Goal: Task Accomplishment & Management: Manage account settings

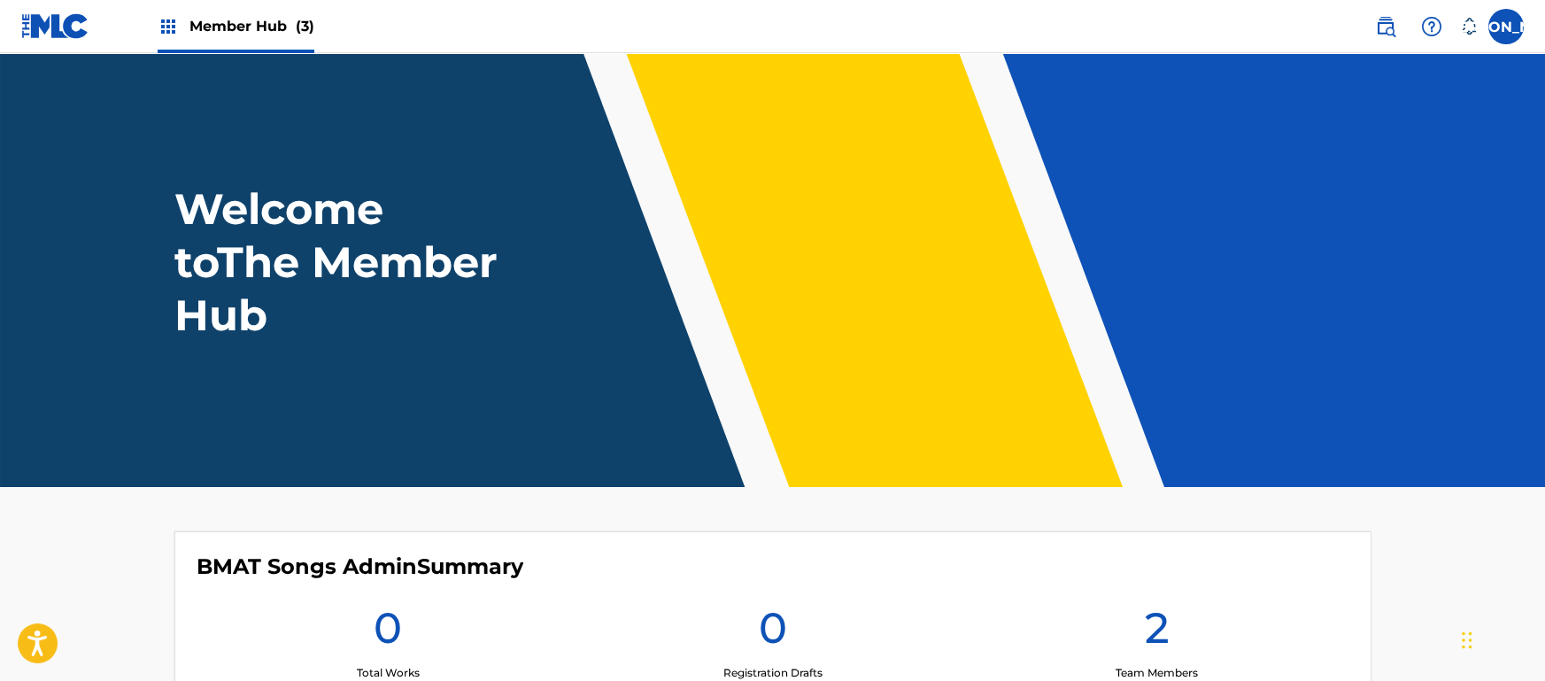
drag, startPoint x: 997, startPoint y: 309, endPoint x: 877, endPoint y: 275, distance: 125.3
click at [877, 275] on div "Welcome to The Member Hub" at bounding box center [773, 261] width 1240 height 159
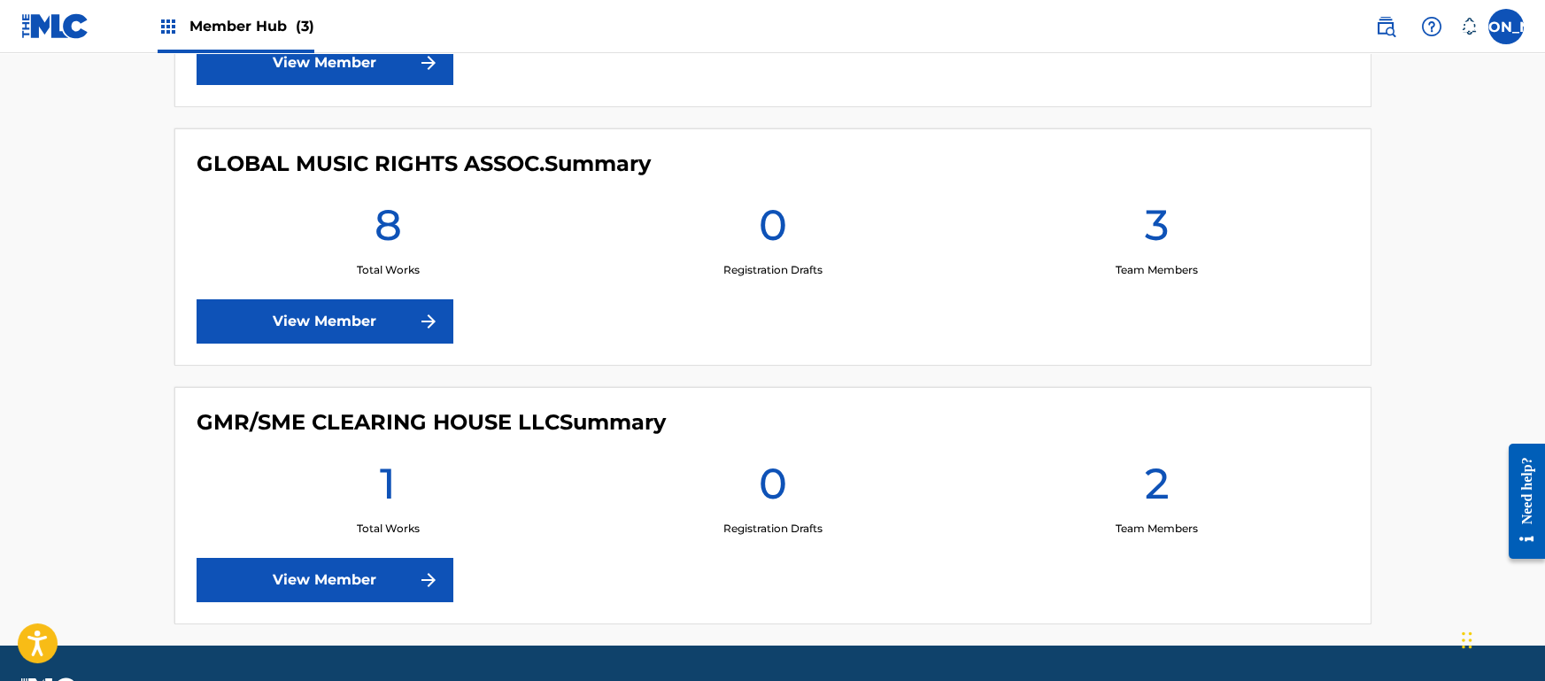
scroll to position [717, 0]
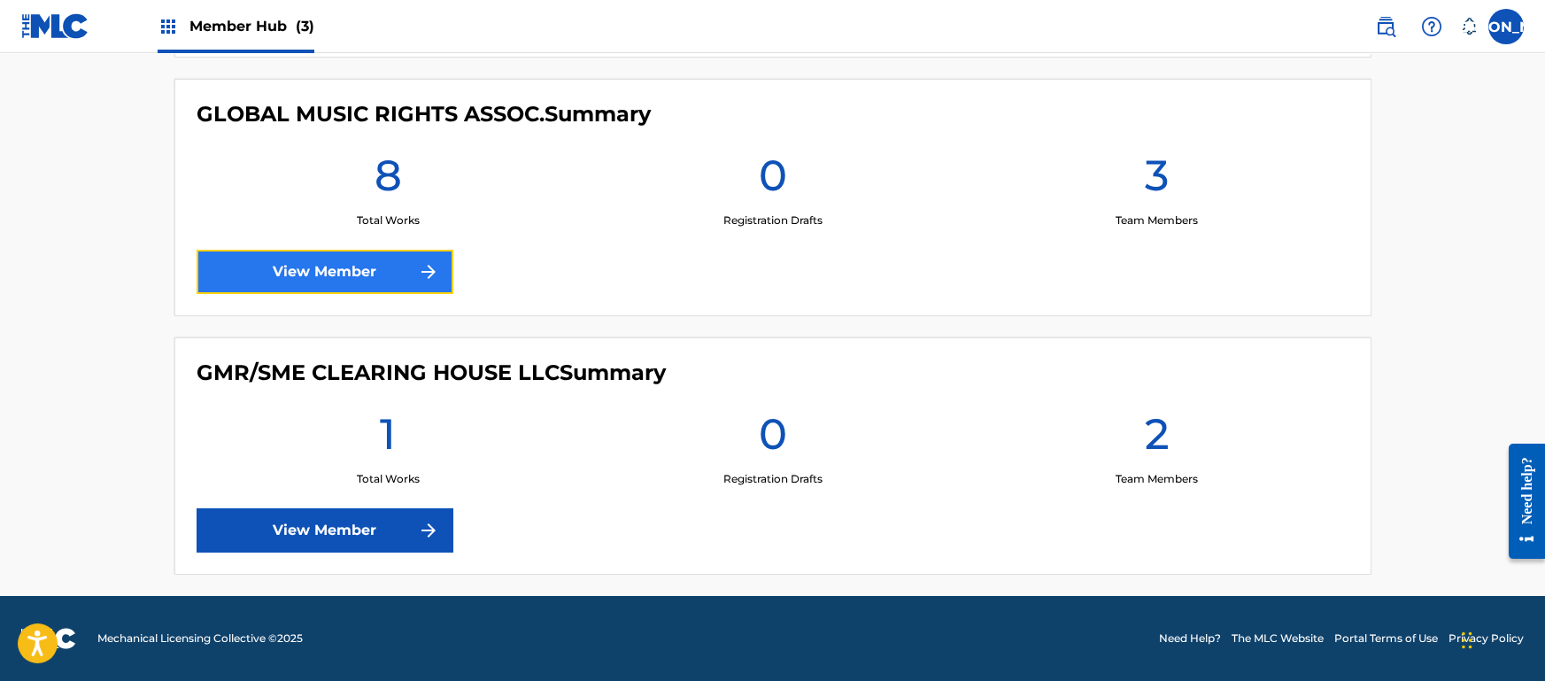
click at [420, 280] on img at bounding box center [428, 271] width 21 height 21
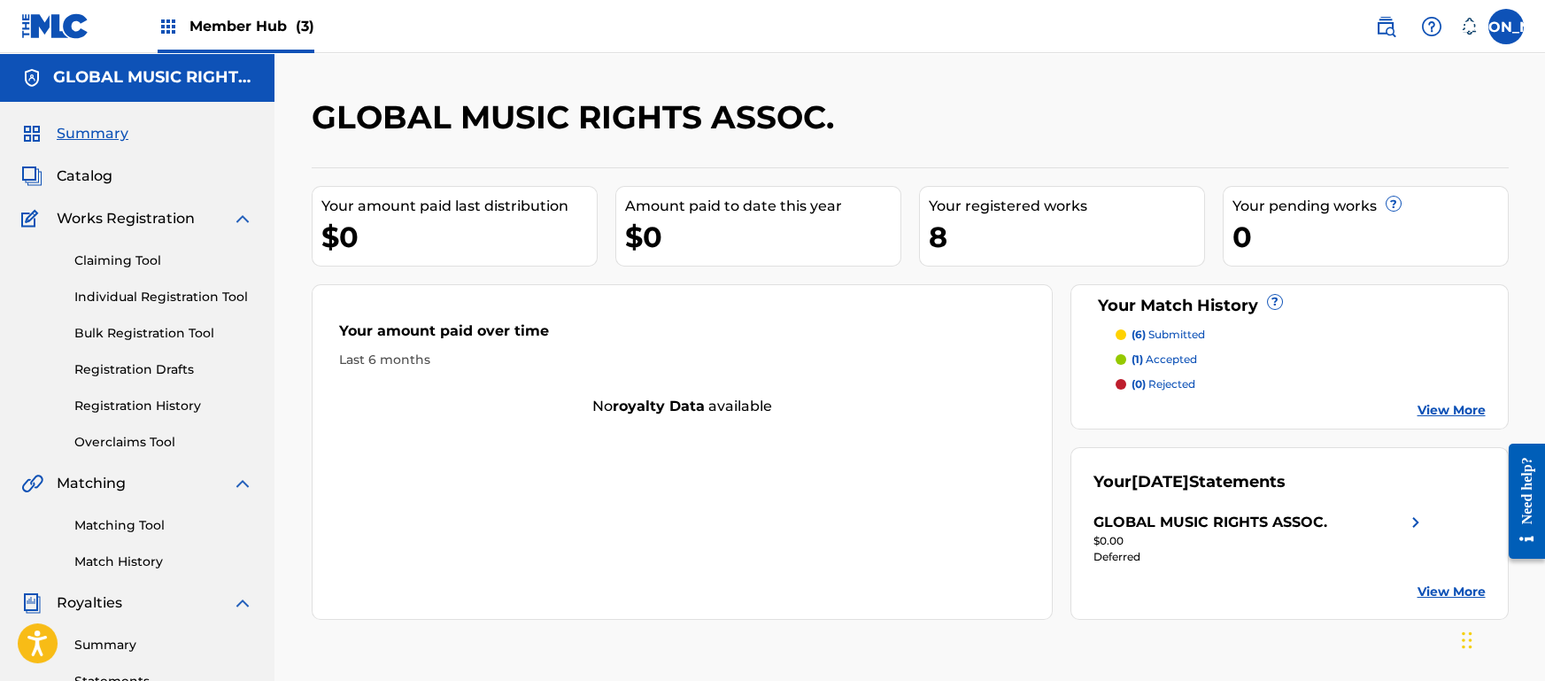
click at [420, 280] on div "Your amount paid last distribution $0 Amount paid to date this year $0 Your reg…" at bounding box center [910, 393] width 1197 height 453
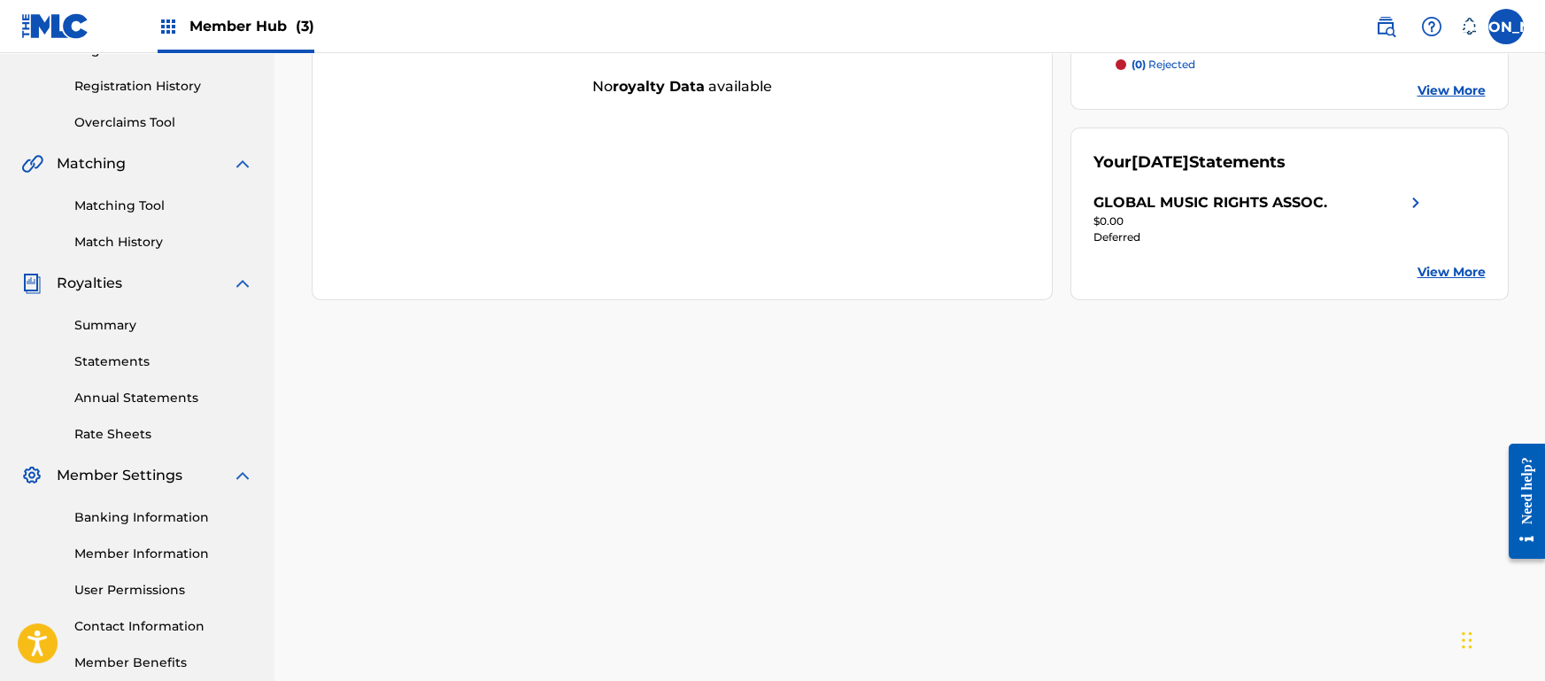
scroll to position [321, 0]
click at [394, 313] on div "GLOBAL MUSIC RIGHTS ASSOC. Your amount paid last distribution $0 Amount paid to…" at bounding box center [910, 235] width 1240 height 916
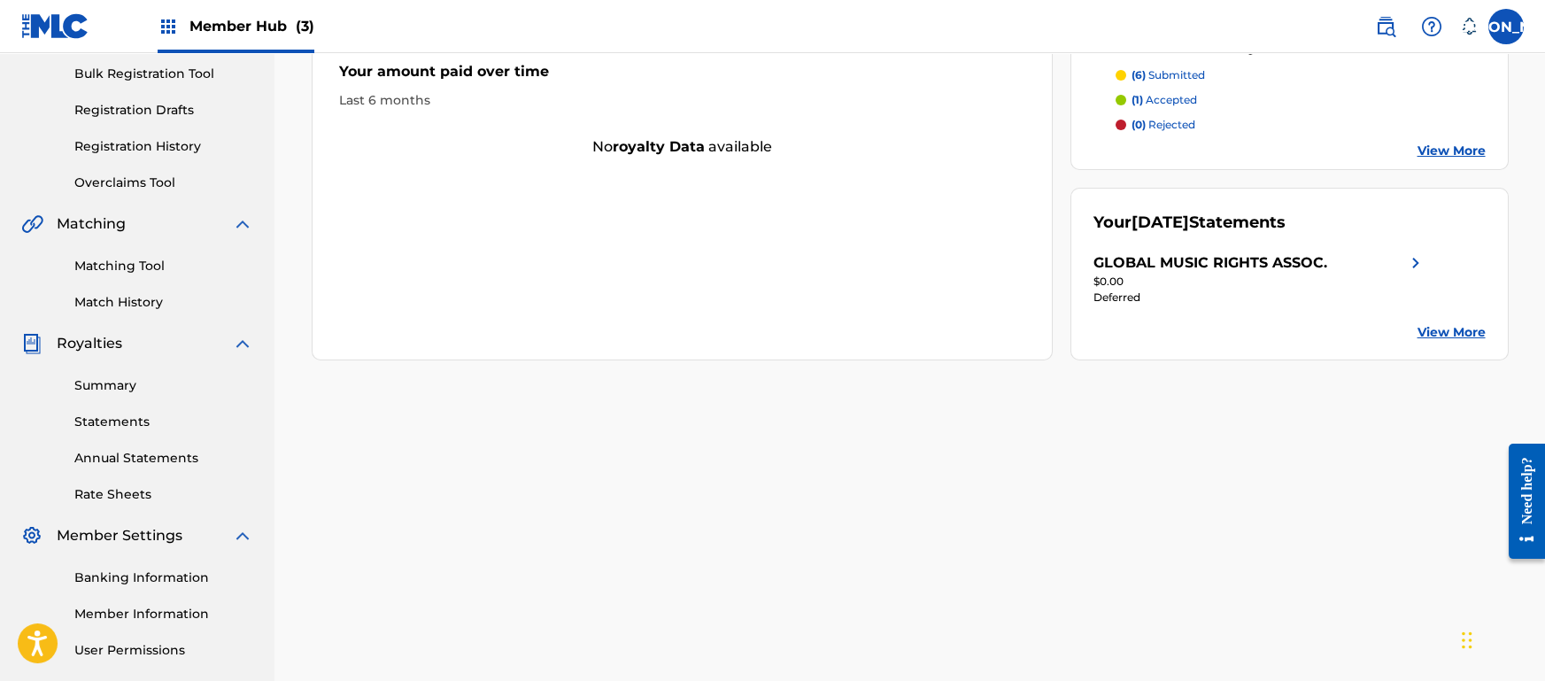
scroll to position [253, 0]
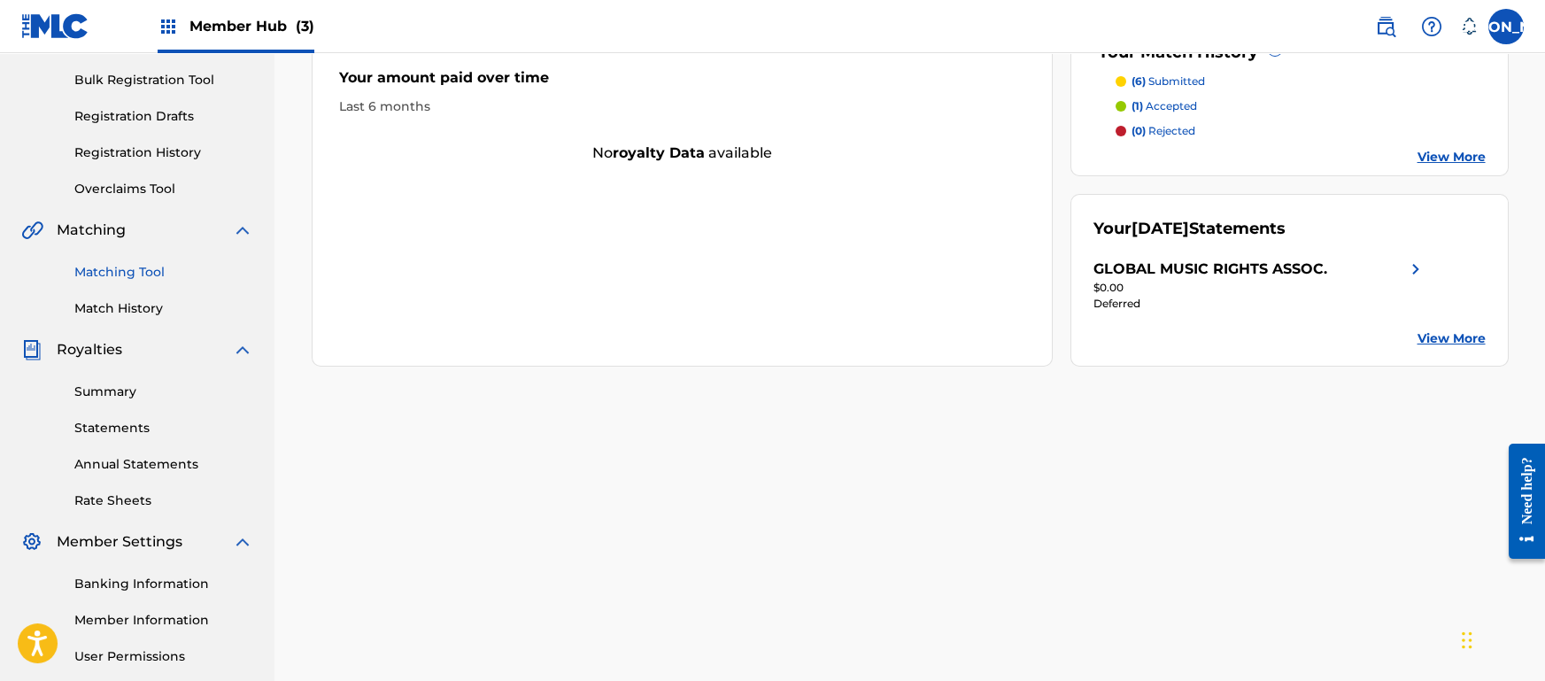
click at [153, 275] on link "Matching Tool" at bounding box center [163, 272] width 179 height 19
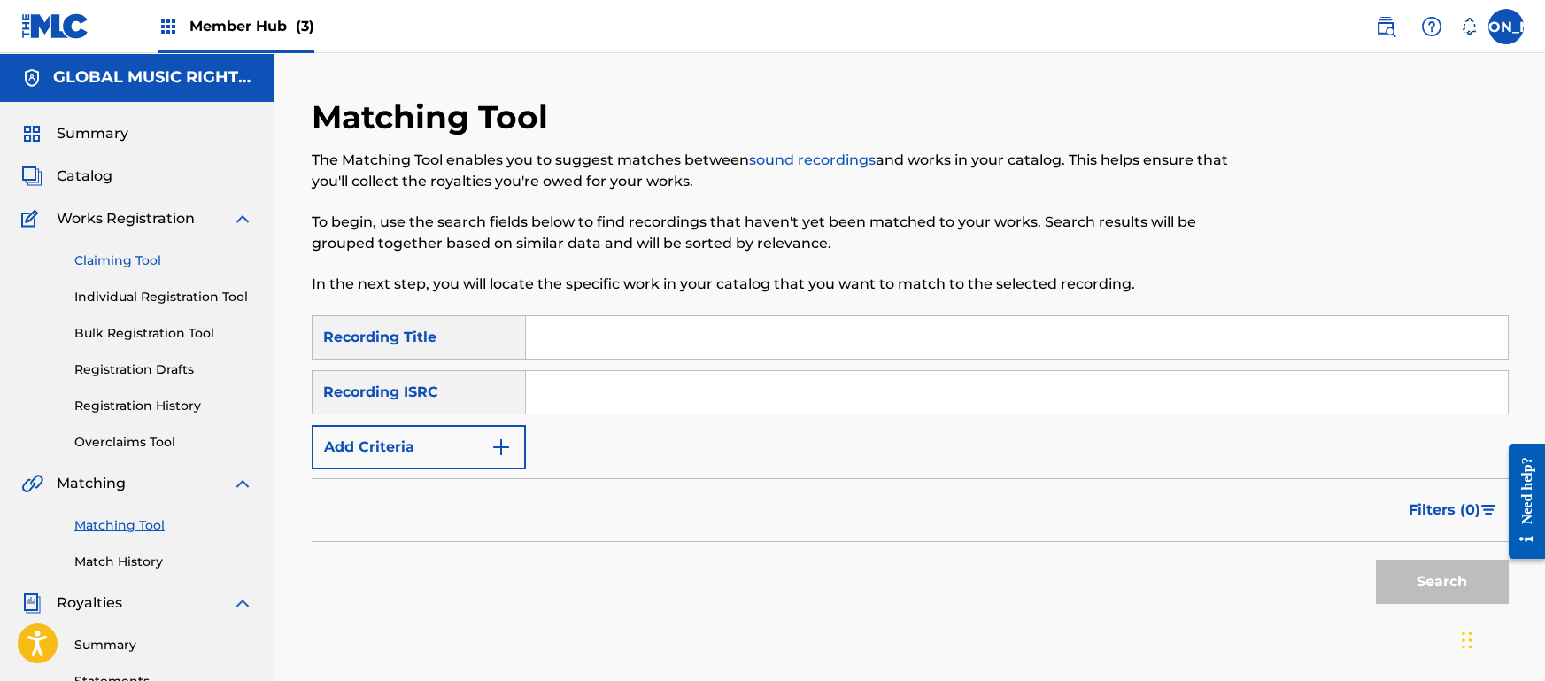
click at [129, 267] on link "Claiming Tool" at bounding box center [163, 261] width 179 height 19
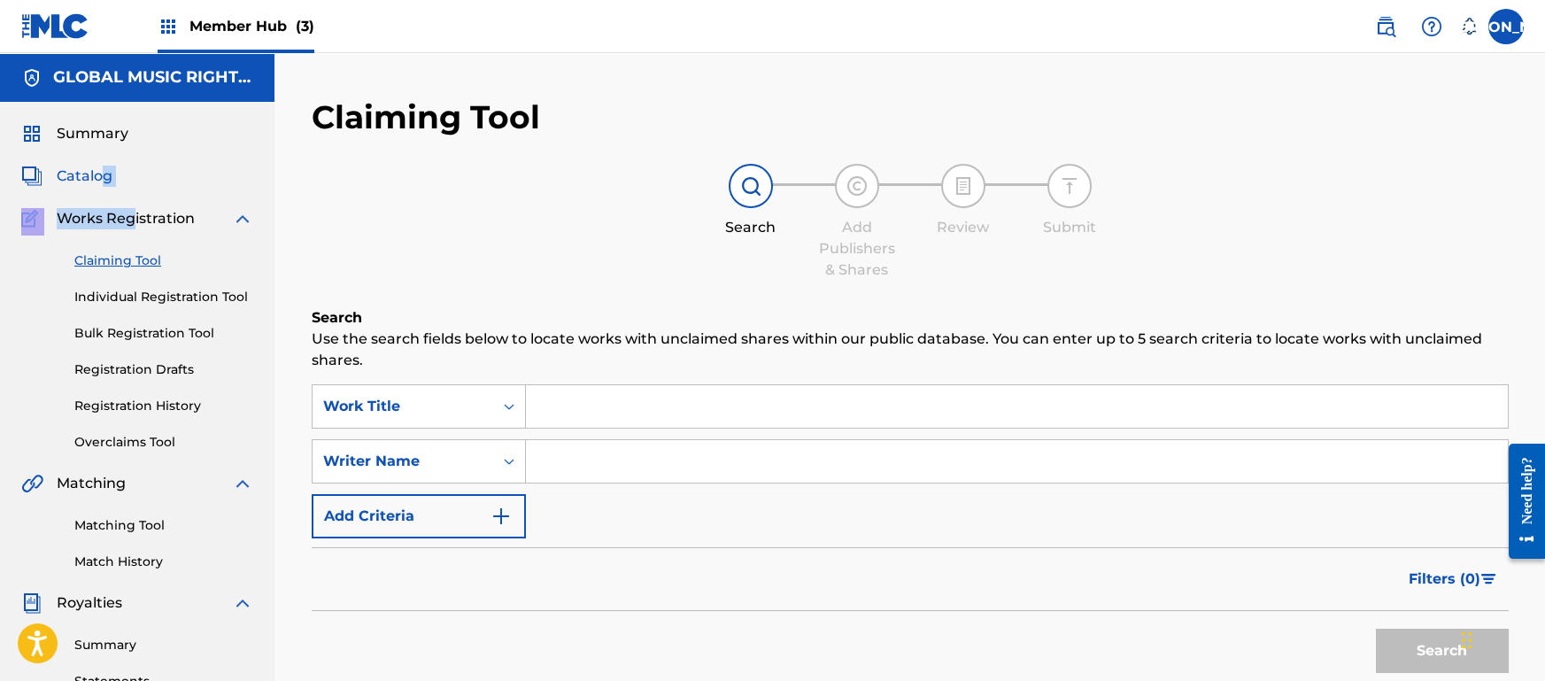
drag, startPoint x: 129, startPoint y: 205, endPoint x: 97, endPoint y: 172, distance: 45.7
click at [97, 172] on div "Summary Catalog Works Registration Claiming Tool Individual Registration Tool B…" at bounding box center [137, 557] width 275 height 911
click at [94, 169] on span "Catalog" at bounding box center [85, 176] width 56 height 21
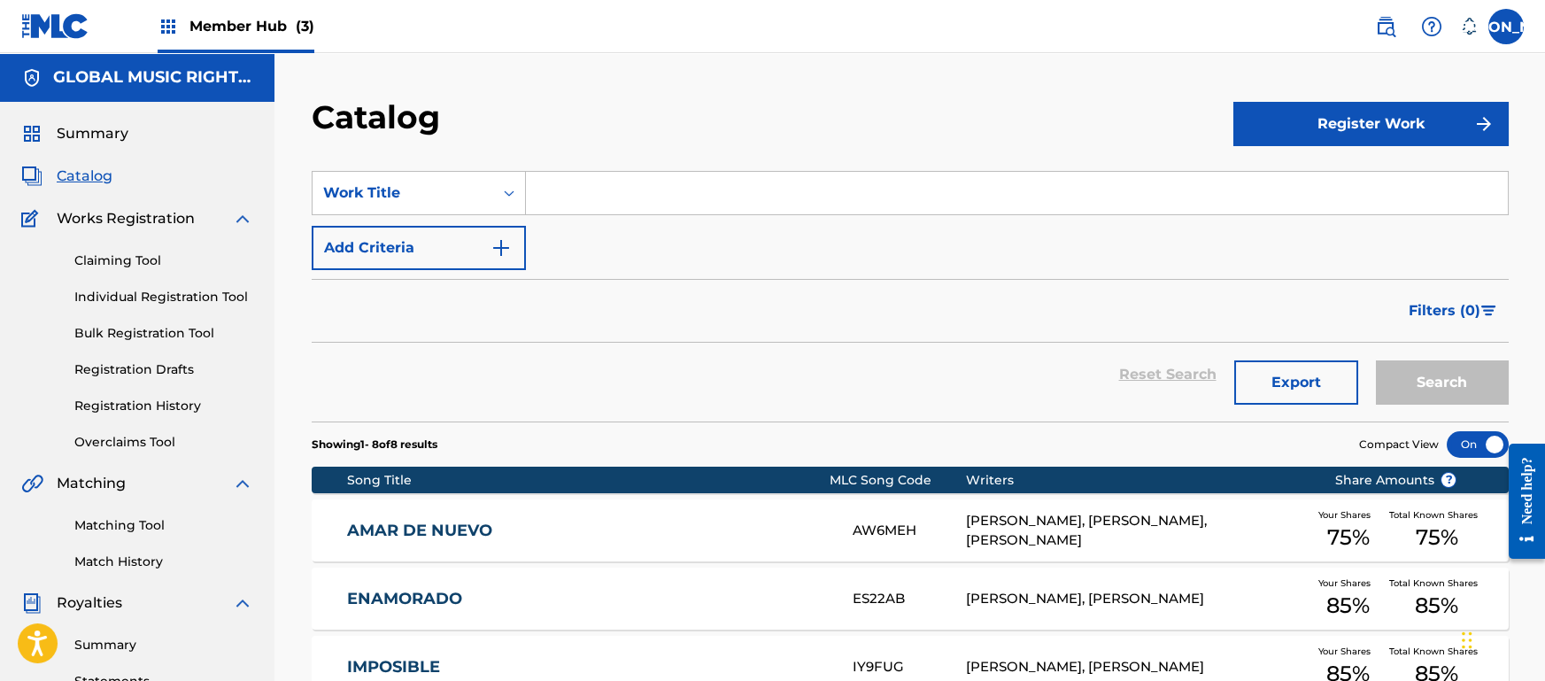
click at [516, 399] on div "Reset Search Export Search" at bounding box center [910, 375] width 1197 height 64
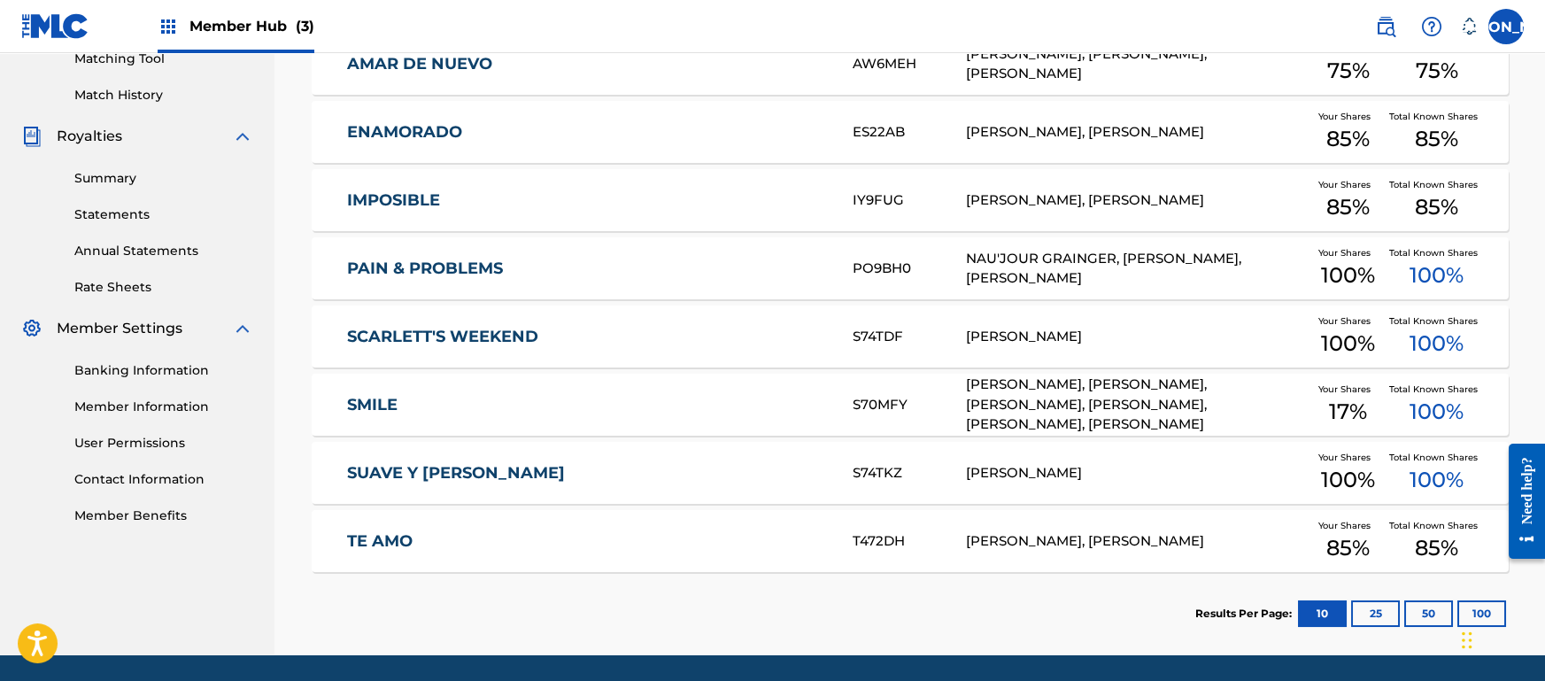
scroll to position [468, 0]
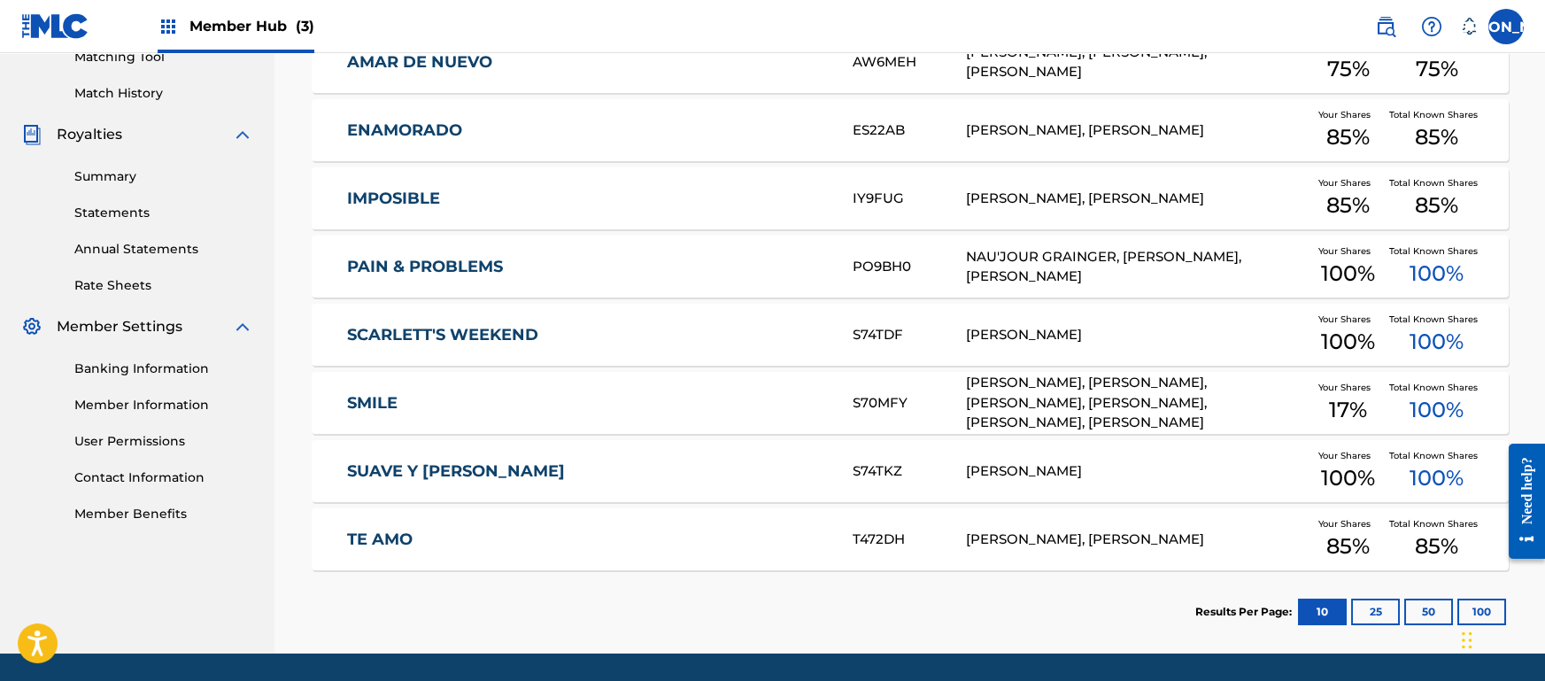
click at [488, 572] on section "Results Per Page: 10 25 50 100" at bounding box center [910, 611] width 1197 height 83
click at [493, 589] on section "Results Per Page: 10 25 50 100" at bounding box center [910, 611] width 1197 height 83
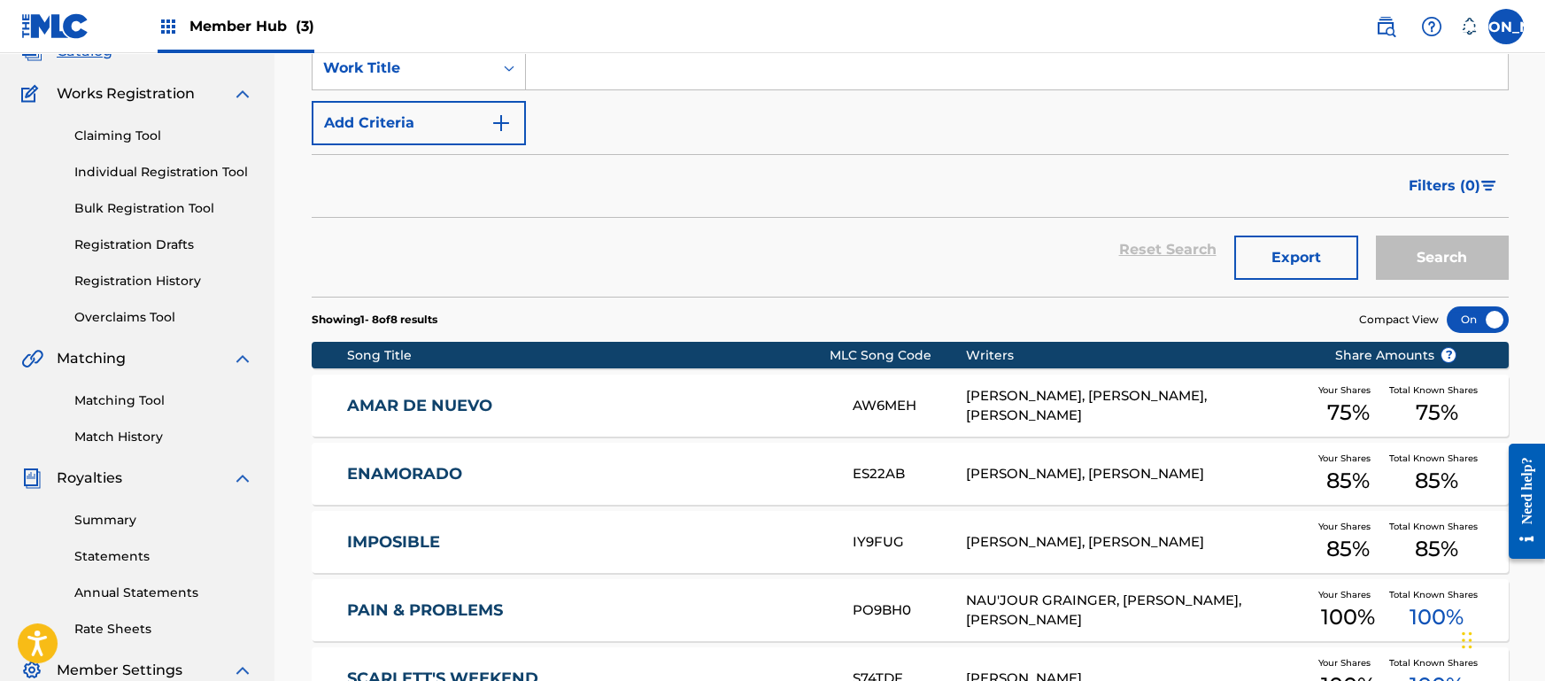
scroll to position [0, 0]
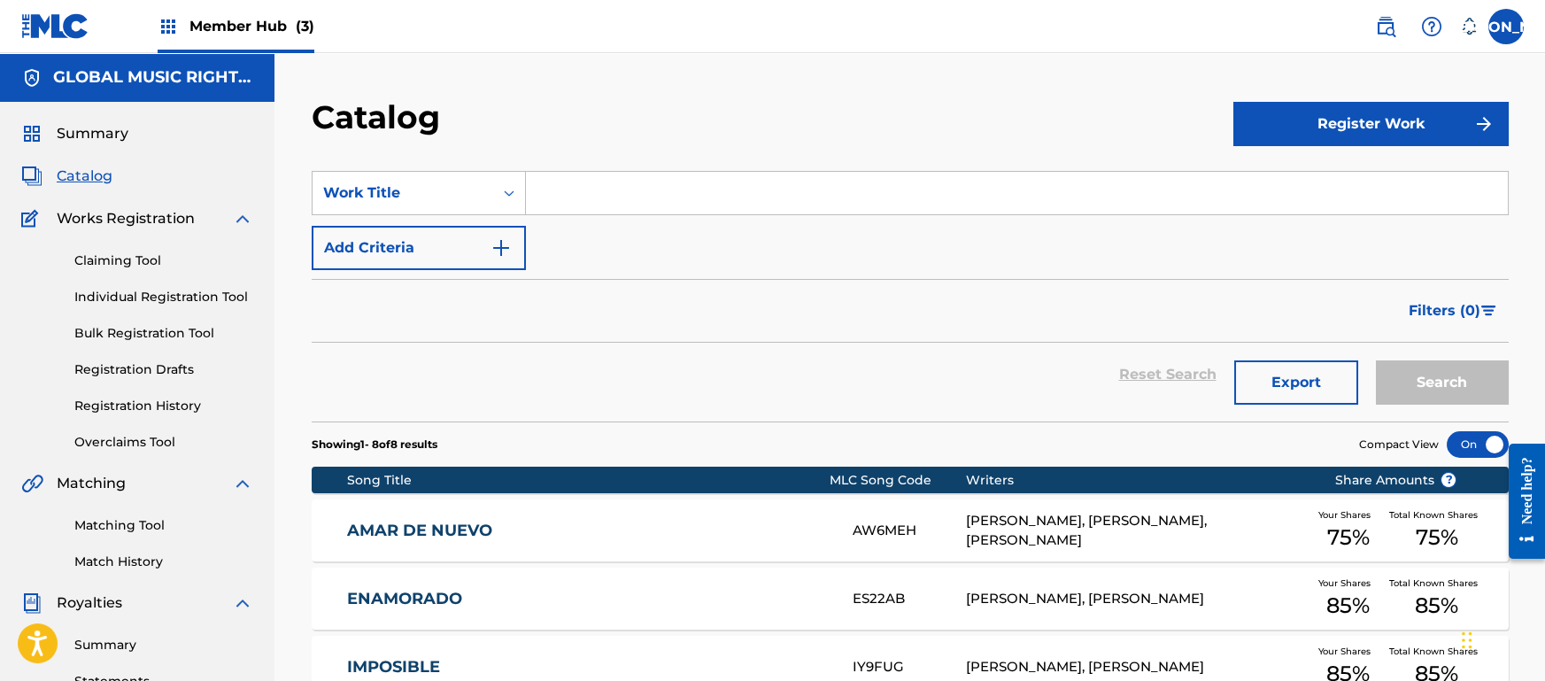
click at [1352, 305] on div "Filters ( 0 )" at bounding box center [910, 311] width 1197 height 64
click at [1296, 387] on button "Export" at bounding box center [1297, 382] width 124 height 44
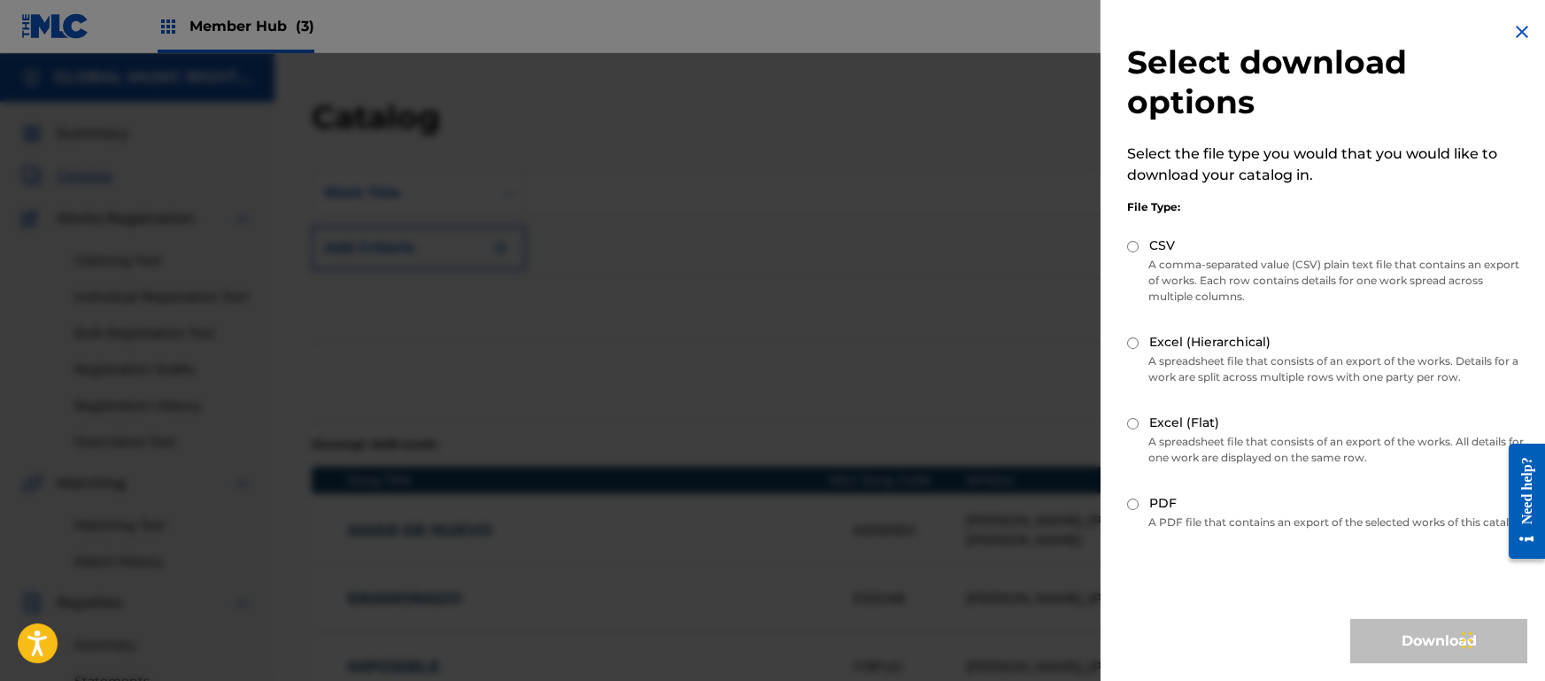
scroll to position [64, 0]
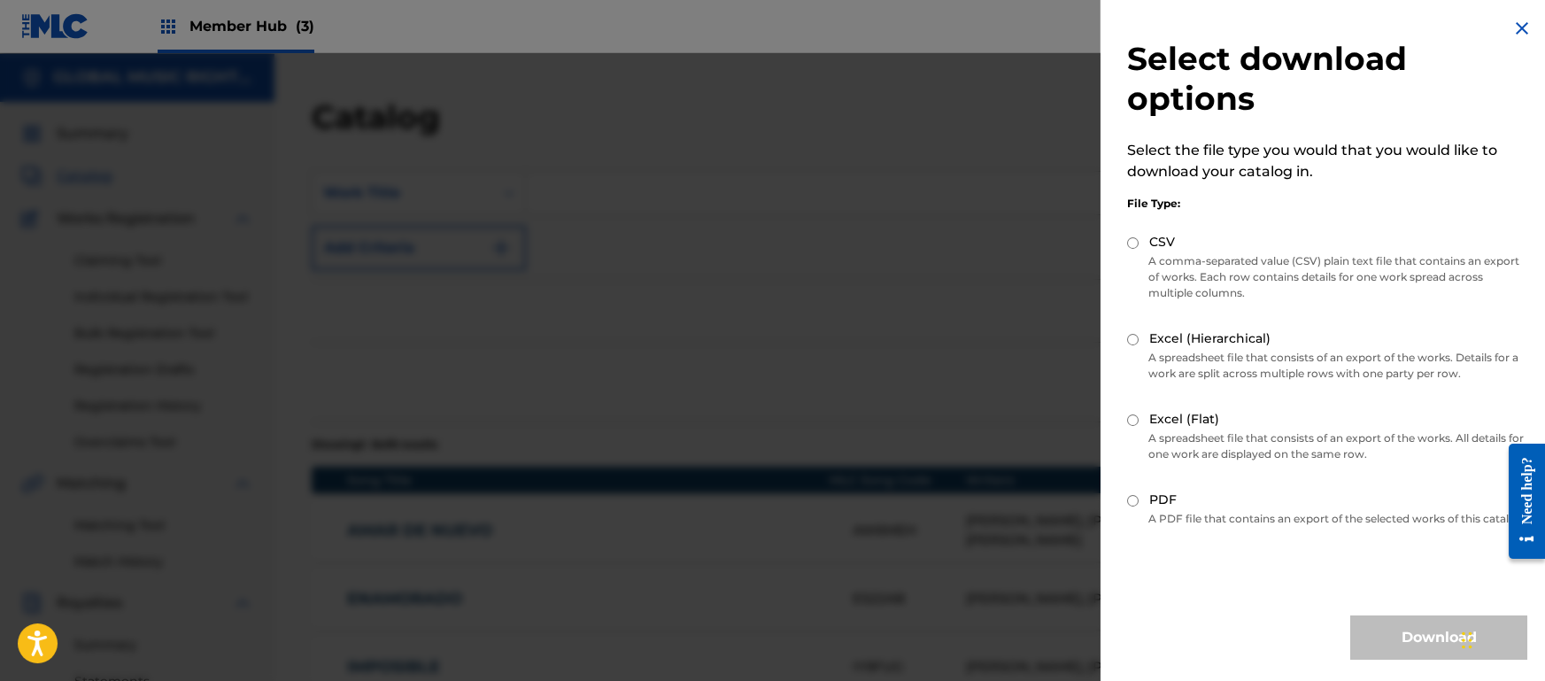
click at [1005, 360] on div at bounding box center [772, 393] width 1545 height 681
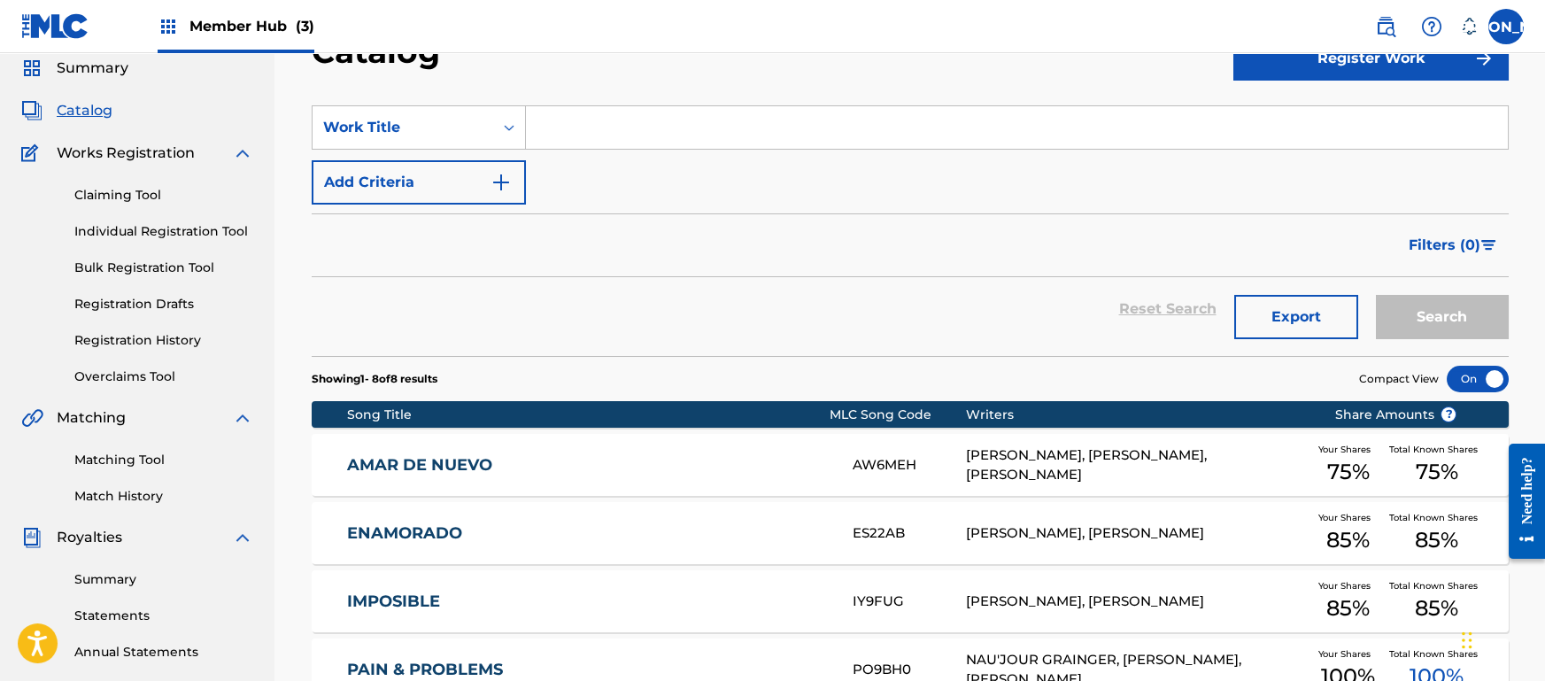
scroll to position [71, 0]
